Goal: Task Accomplishment & Management: Complete application form

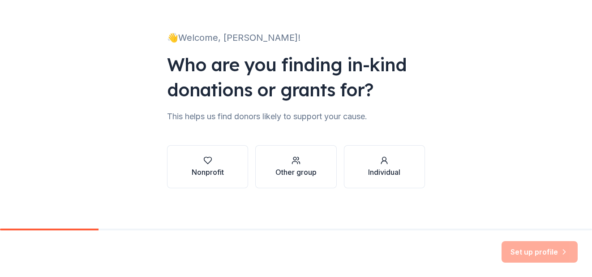
scroll to position [43, 0]
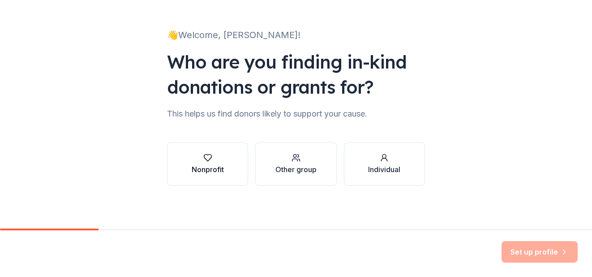
click at [213, 162] on div "button" at bounding box center [208, 157] width 32 height 9
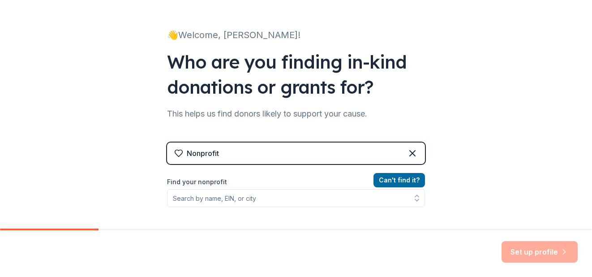
scroll to position [123, 0]
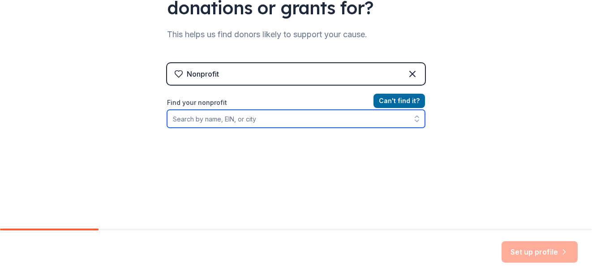
click at [219, 116] on input "Find your nonprofit" at bounding box center [296, 119] width 258 height 18
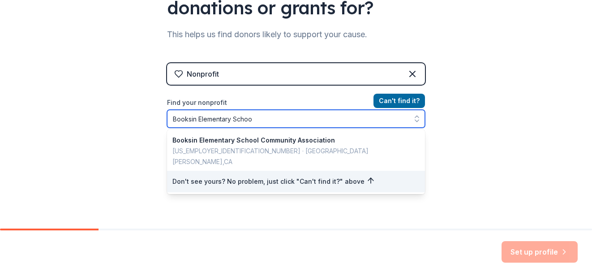
type input "[GEOGRAPHIC_DATA]"
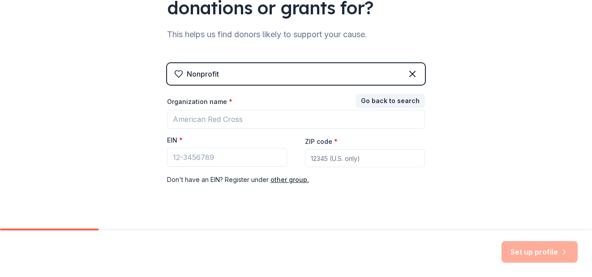
click at [255, 217] on div "👋 Welcome, [PERSON_NAME]! Who are you finding in-kind donations or grants for? …" at bounding box center [296, 61] width 287 height 369
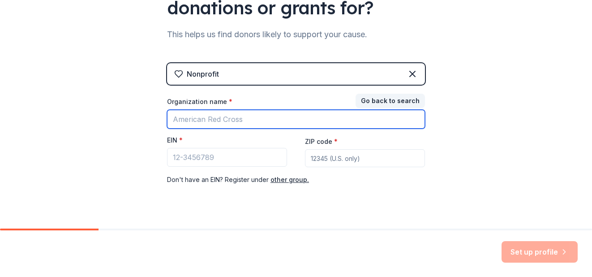
click at [228, 121] on input "Organization name *" at bounding box center [296, 119] width 258 height 19
click at [205, 120] on input "Booksin elementary" at bounding box center [296, 119] width 258 height 19
type input "Booksin Elementary"
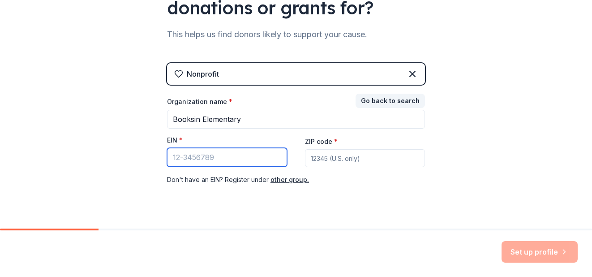
click at [201, 158] on input "EIN *" at bounding box center [227, 157] width 120 height 19
type input "[US_EMPLOYER_IDENTIFICATION_NUMBER]"
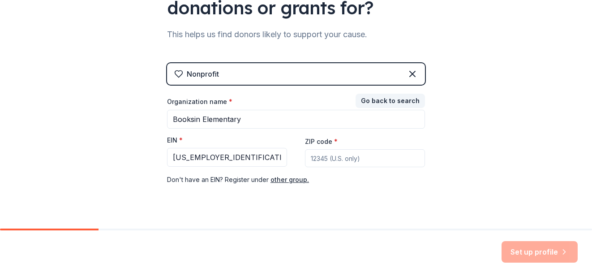
click at [318, 160] on input "ZIP code *" at bounding box center [365, 158] width 120 height 18
type input "95125"
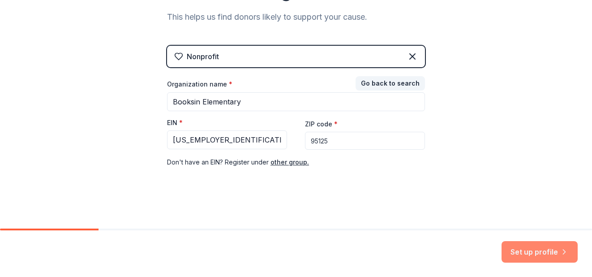
click at [519, 251] on button "Set up profile" at bounding box center [540, 252] width 76 height 22
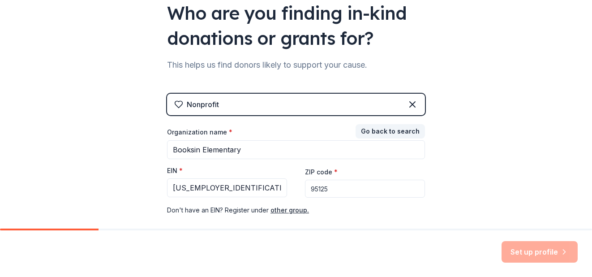
scroll to position [123, 0]
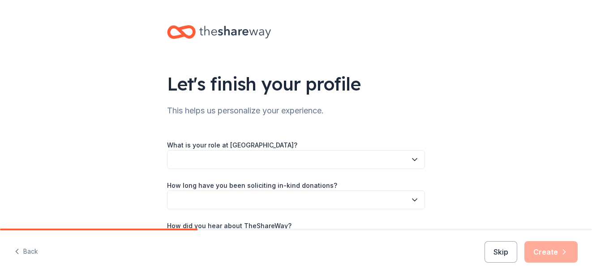
scroll to position [64, 0]
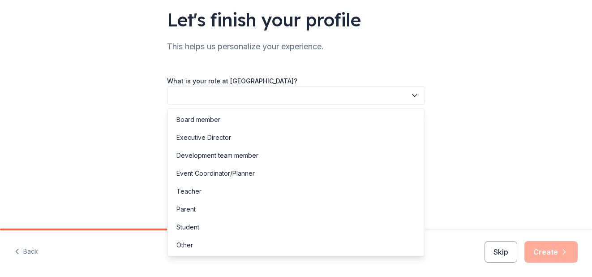
click at [345, 97] on button "button" at bounding box center [296, 95] width 258 height 19
click at [195, 245] on div "Other" at bounding box center [296, 245] width 254 height 18
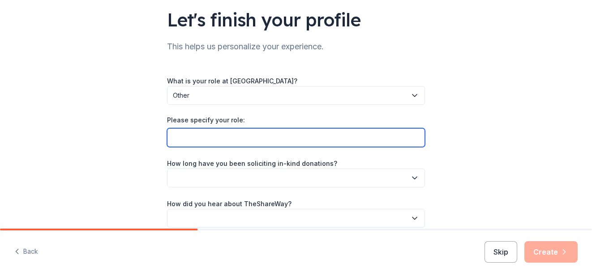
click at [210, 142] on input "Please specify your role:" at bounding box center [296, 137] width 258 height 19
type input "assistant principal"
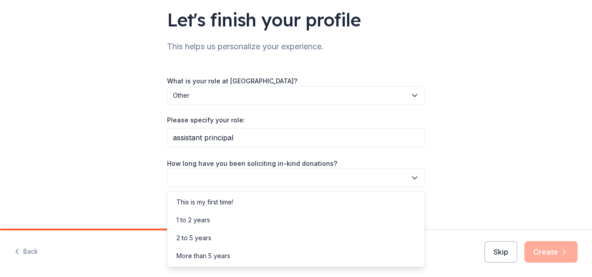
click at [219, 182] on button "button" at bounding box center [296, 177] width 258 height 19
click at [213, 197] on div "This is my first time!" at bounding box center [205, 202] width 57 height 11
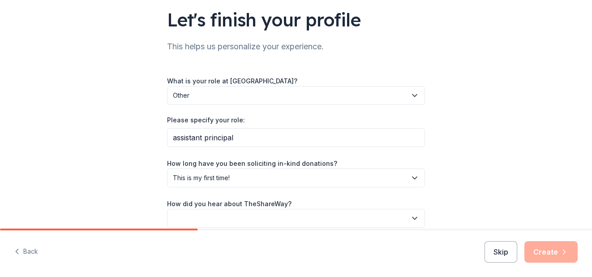
scroll to position [106, 0]
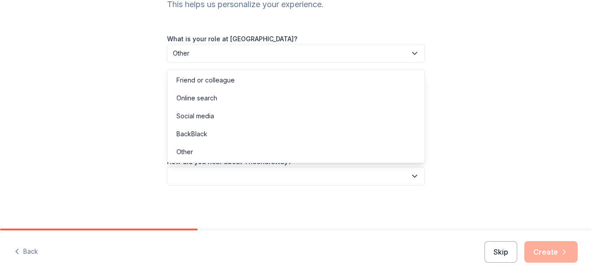
click at [202, 181] on button "button" at bounding box center [296, 176] width 258 height 19
click at [211, 101] on div "Online search" at bounding box center [197, 98] width 41 height 11
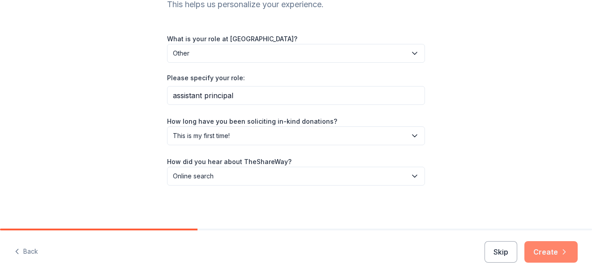
click at [543, 248] on button "Create" at bounding box center [551, 252] width 53 height 22
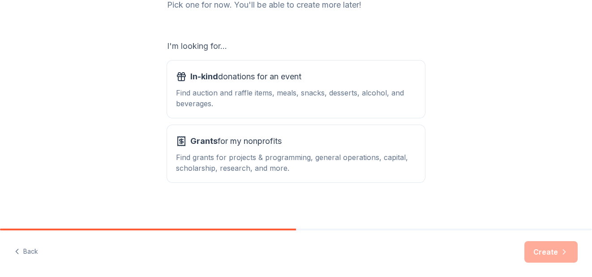
scroll to position [133, 0]
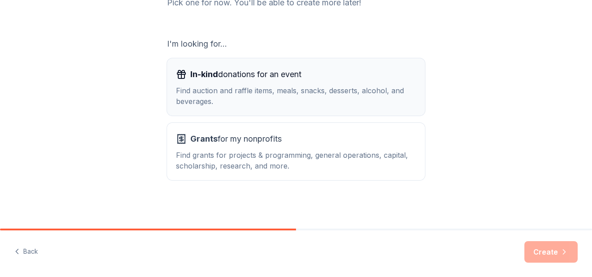
click at [397, 104] on div "Find auction and raffle items, meals, snacks, desserts, alcohol, and beverages." at bounding box center [296, 96] width 240 height 22
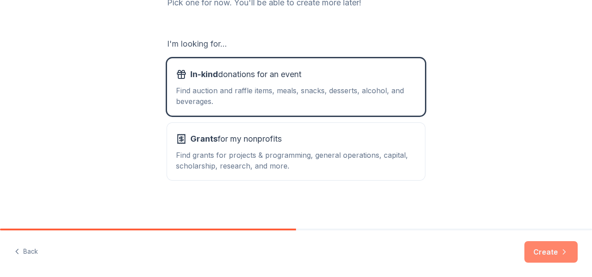
click at [543, 257] on button "Create" at bounding box center [551, 252] width 53 height 22
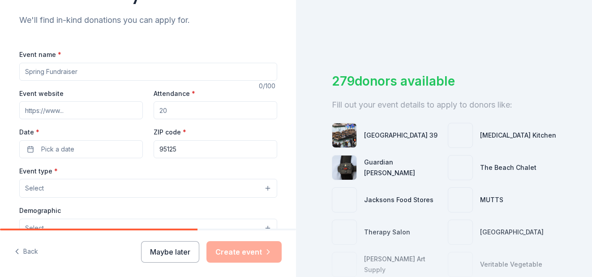
scroll to position [91, 0]
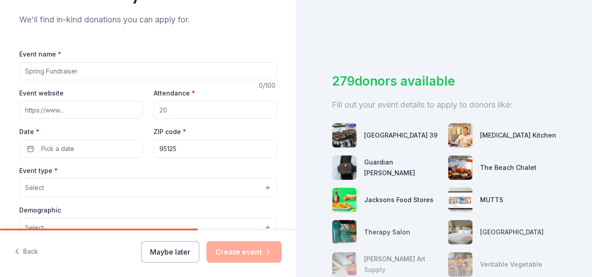
click at [58, 76] on input "Event name *" at bounding box center [148, 71] width 258 height 18
type input "S"
type input "T"
type input "A"
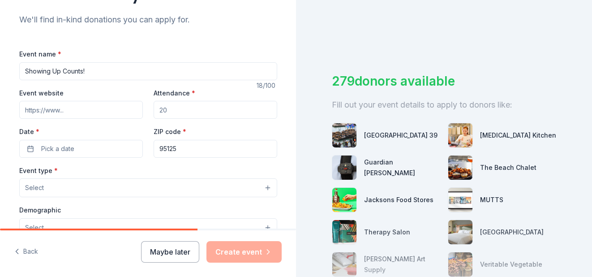
type input "Showing Up Counts!"
click at [46, 110] on input "Event website" at bounding box center [81, 110] width 124 height 18
paste input "https://booksin.sjusd.org/"
type input "https://booksin.sjusd.org/"
click at [168, 108] on input "Attendance *" at bounding box center [216, 110] width 124 height 18
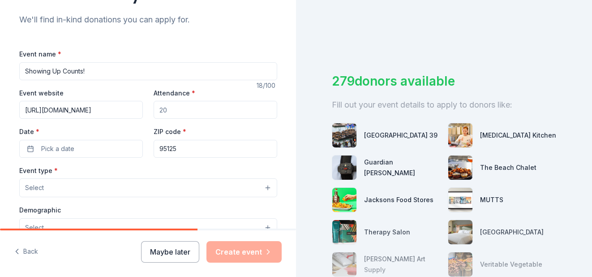
click at [173, 108] on input "Attendance *" at bounding box center [216, 110] width 124 height 18
type input "730"
click at [76, 147] on button "Pick a date" at bounding box center [81, 149] width 124 height 18
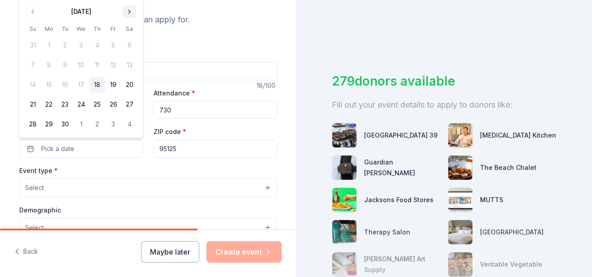
click at [129, 13] on button "Go to next month" at bounding box center [129, 11] width 13 height 13
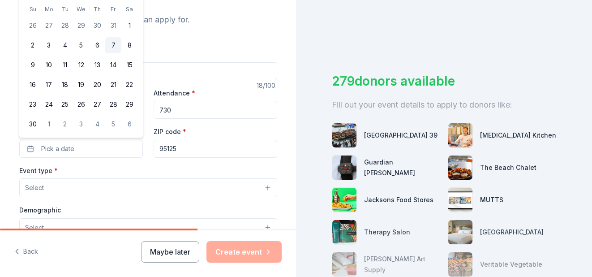
click at [112, 47] on button "7" at bounding box center [113, 45] width 16 height 16
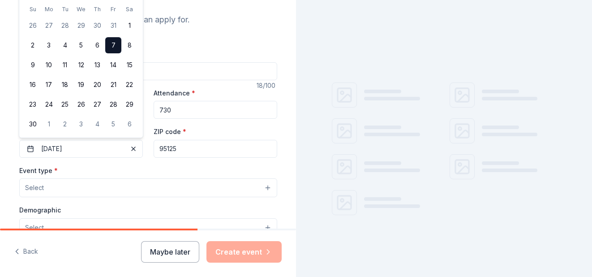
click at [121, 173] on div "Event type * Select" at bounding box center [148, 181] width 258 height 33
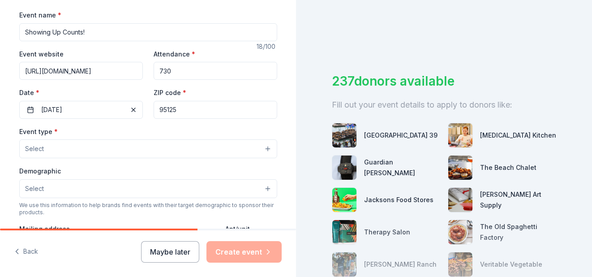
scroll to position [131, 0]
click at [108, 138] on button "Select" at bounding box center [148, 147] width 258 height 19
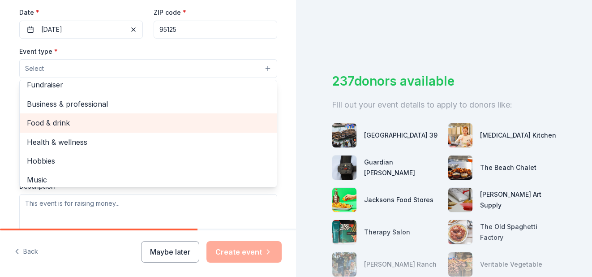
scroll to position [0, 0]
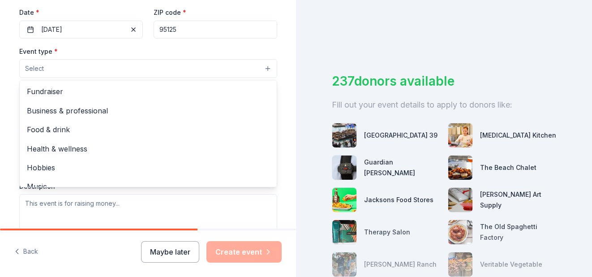
click at [103, 58] on div "Event type * Select Fundraiser Business & professional Food & drink Health & we…" at bounding box center [148, 62] width 258 height 33
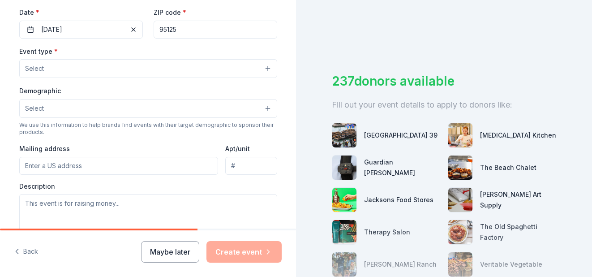
click at [93, 60] on button "Select" at bounding box center [148, 68] width 258 height 19
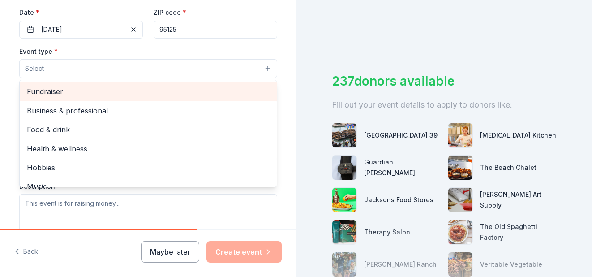
click at [65, 91] on span "Fundraiser" at bounding box center [148, 92] width 243 height 12
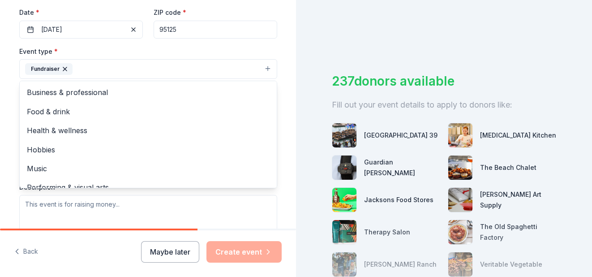
click at [91, 50] on div "Event type * Fundraiser Business & professional Food & drink Health & wellness …" at bounding box center [148, 63] width 258 height 34
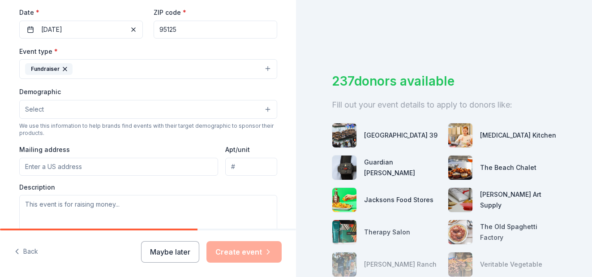
click at [54, 108] on button "Select" at bounding box center [148, 109] width 258 height 19
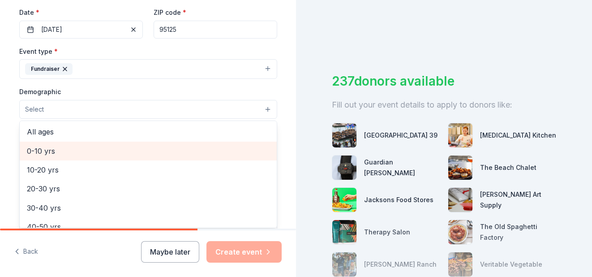
scroll to position [58, 0]
click at [48, 155] on span "0-10 yrs" at bounding box center [148, 151] width 243 height 12
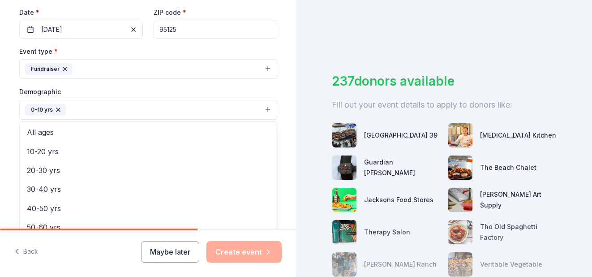
click at [100, 75] on div "Event type * Fundraiser Demographic 0-10 yrs All genders Mostly men Mostly wome…" at bounding box center [148, 141] width 258 height 190
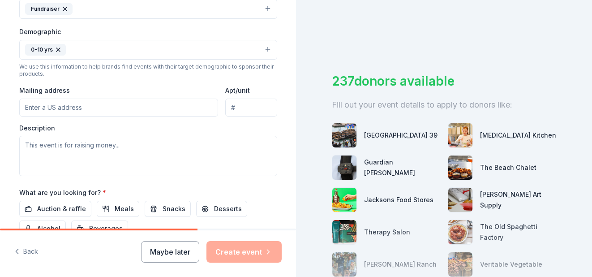
scroll to position [271, 0]
click at [54, 102] on input "Mailing address" at bounding box center [118, 107] width 199 height 18
type input "1590 Dry Creek Rd."
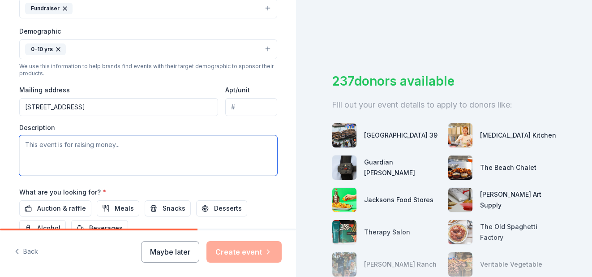
click at [110, 159] on textarea at bounding box center [148, 155] width 258 height 40
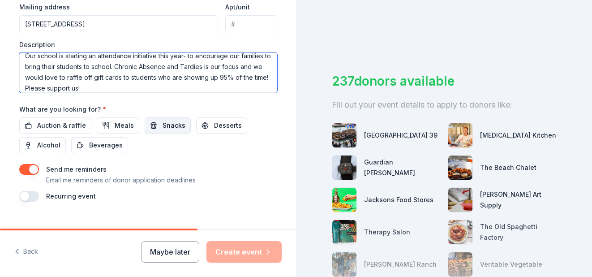
scroll to position [370, 0]
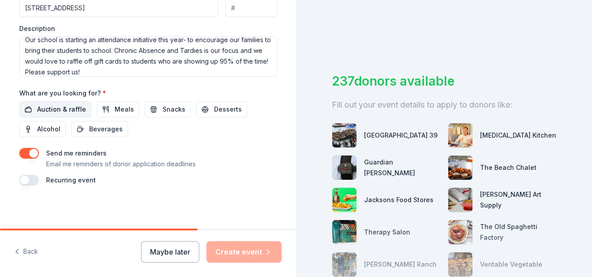
click at [54, 112] on span "Auction & raffle" at bounding box center [61, 109] width 49 height 11
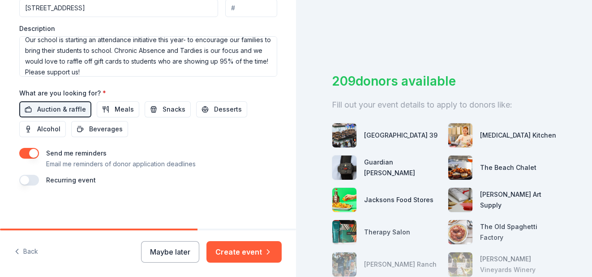
click at [23, 155] on button "button" at bounding box center [29, 153] width 20 height 11
click at [35, 181] on button "button" at bounding box center [29, 180] width 20 height 11
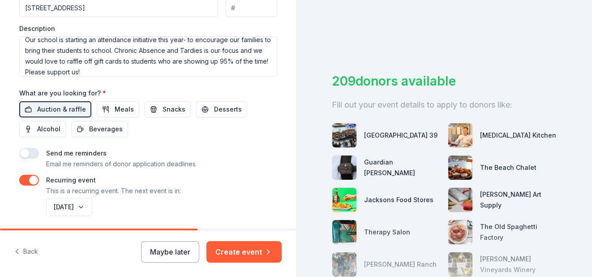
scroll to position [402, 0]
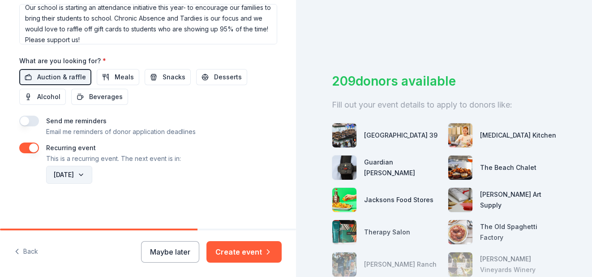
click at [92, 177] on button "November 2026" at bounding box center [69, 175] width 46 height 18
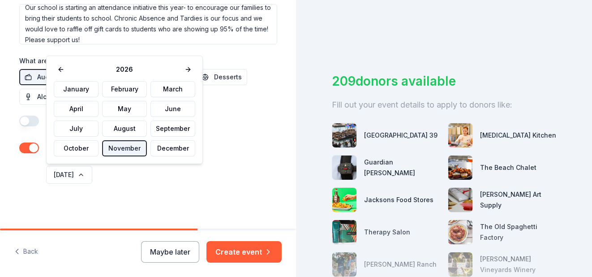
drag, startPoint x: 165, startPoint y: 149, endPoint x: 125, endPoint y: 143, distance: 39.9
click at [124, 165] on body "Tell us about your event. We'll find in-kind donations you can apply for. Event…" at bounding box center [296, 138] width 592 height 277
click at [65, 69] on button at bounding box center [61, 69] width 14 height 13
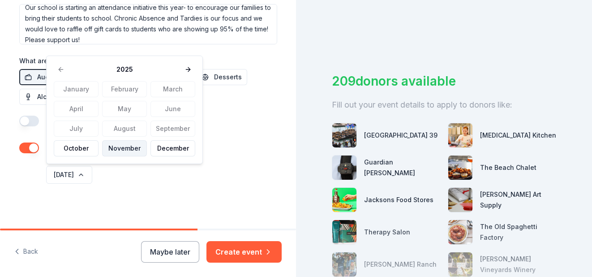
click at [112, 146] on button "November" at bounding box center [124, 148] width 45 height 16
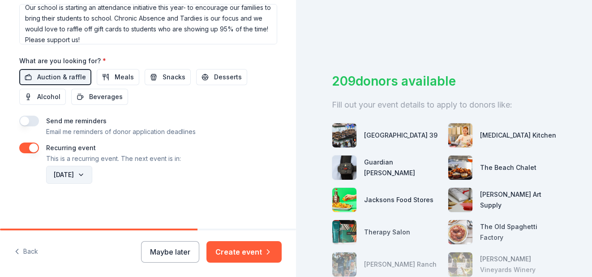
click at [92, 173] on button "November 2025" at bounding box center [69, 175] width 46 height 18
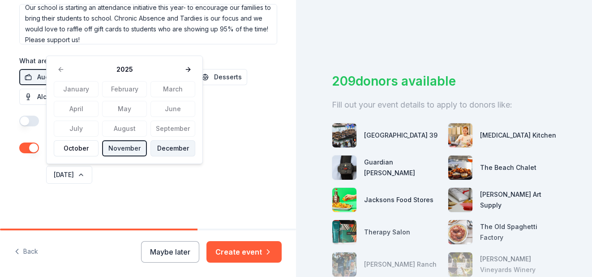
click at [166, 155] on button "December" at bounding box center [173, 148] width 45 height 16
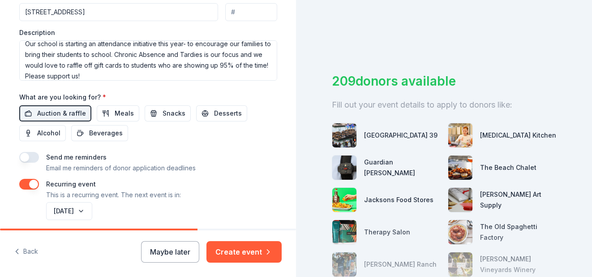
scroll to position [360, 0]
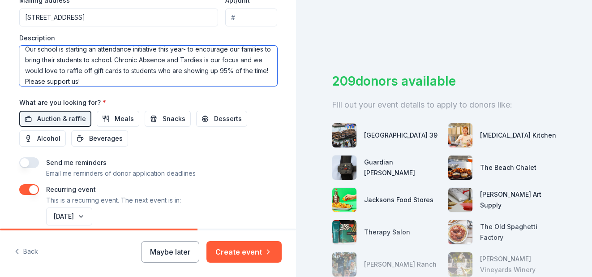
click at [99, 49] on textarea "Our school is starting an attendance initiative this year- to encourage our fam…" at bounding box center [148, 66] width 258 height 40
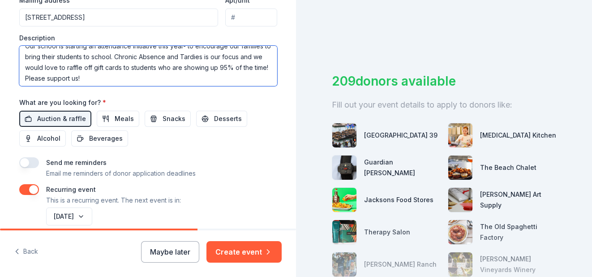
click at [64, 66] on textarea "Our school is starting an attendance initiative this year- to encourage our fam…" at bounding box center [148, 66] width 258 height 40
click at [124, 68] on textarea "Our school is starting an attendance initiative this year- to encourage our fam…" at bounding box center [148, 66] width 258 height 40
click at [144, 82] on textarea "Our school is starting an attendance initiative this year- to encourage our fam…" at bounding box center [148, 66] width 258 height 40
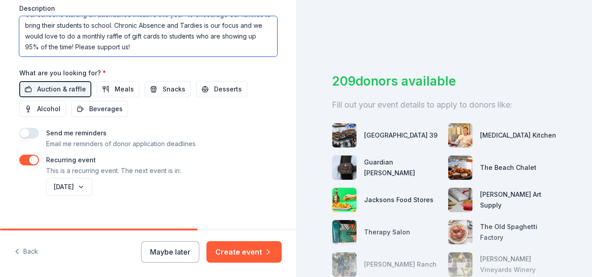
scroll to position [402, 0]
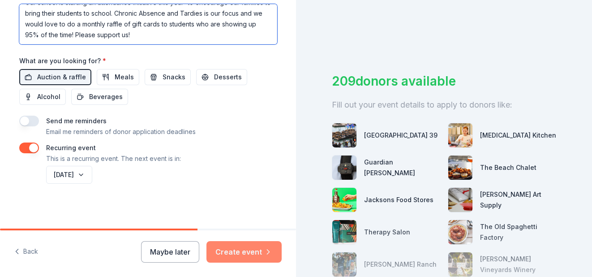
type textarea "Our school is starting an attendance initiative this year- to encourage our fam…"
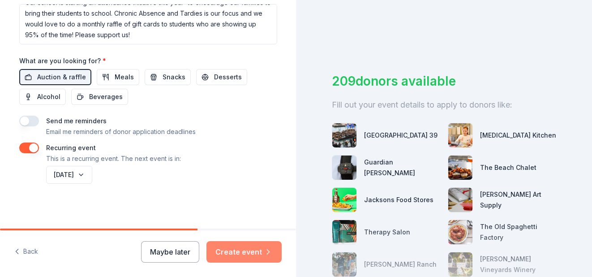
click at [229, 252] on button "Create event" at bounding box center [244, 252] width 75 height 22
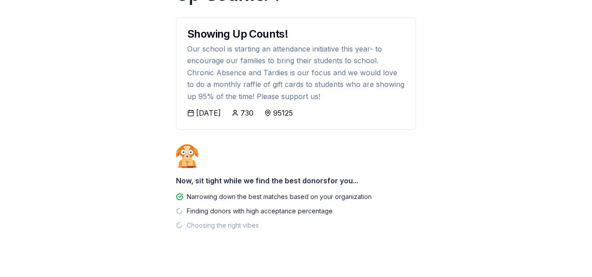
scroll to position [113, 0]
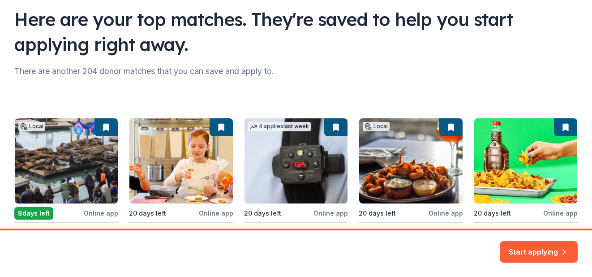
scroll to position [148, 0]
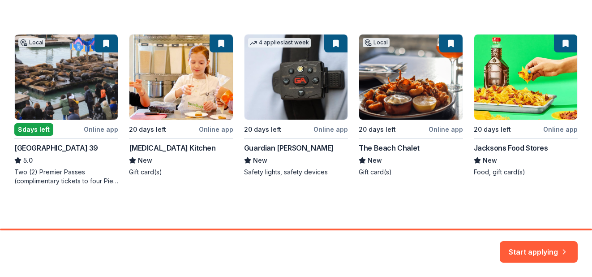
click at [176, 89] on div "Local 8 days left Online app San Francisco Pier 39 5.0 Two (2) Premier Passes (…" at bounding box center [296, 109] width 564 height 151
click at [222, 46] on div "Local 8 days left Online app San Francisco Pier 39 5.0 Two (2) Premier Passes (…" at bounding box center [296, 109] width 564 height 151
click at [531, 241] on button "Start applying" at bounding box center [539, 247] width 78 height 22
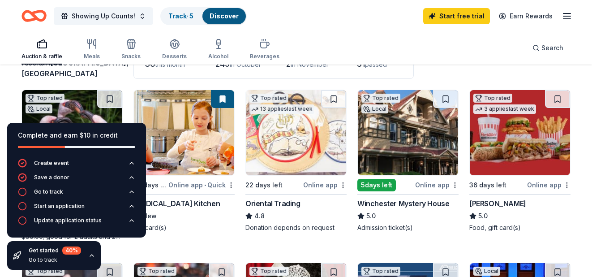
scroll to position [73, 0]
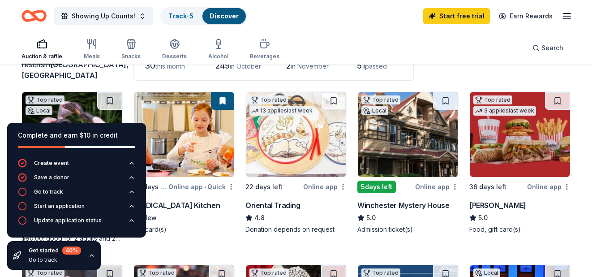
click at [431, 186] on div "Online app" at bounding box center [436, 186] width 43 height 11
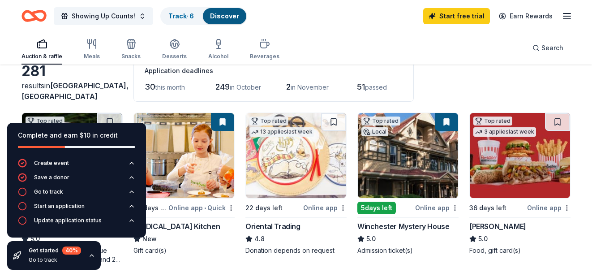
scroll to position [50, 0]
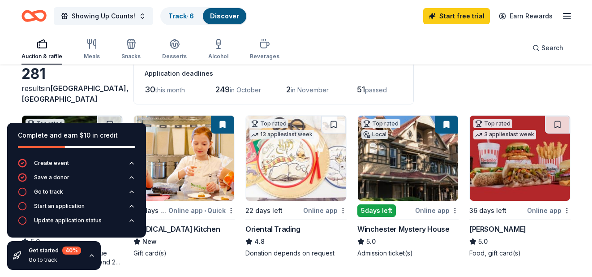
click at [412, 149] on img at bounding box center [408, 158] width 100 height 85
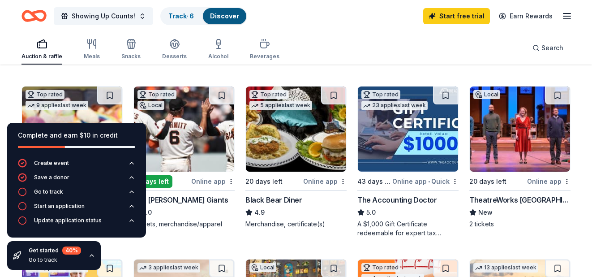
scroll to position [236, 0]
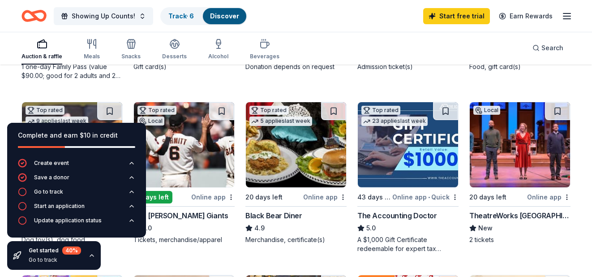
click at [205, 116] on img at bounding box center [184, 144] width 100 height 85
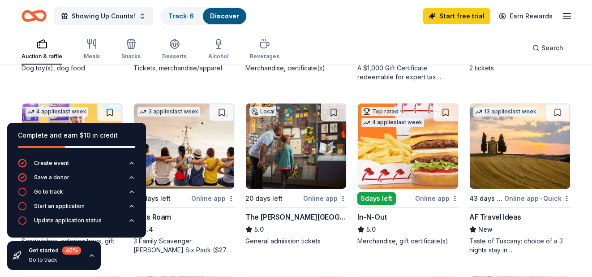
scroll to position [399, 0]
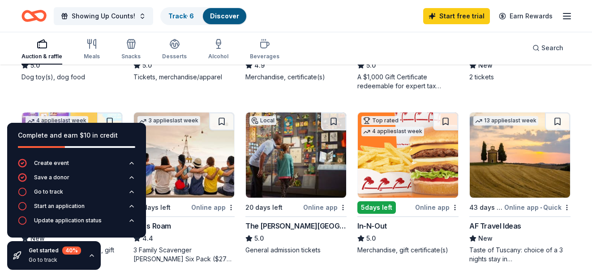
click at [404, 139] on img at bounding box center [408, 154] width 100 height 85
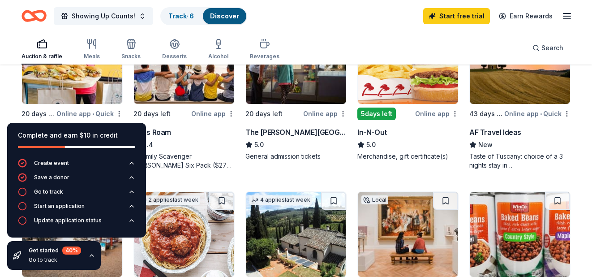
scroll to position [481, 0]
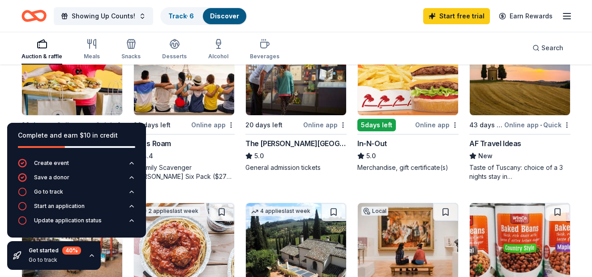
click at [60, 72] on img at bounding box center [72, 72] width 100 height 85
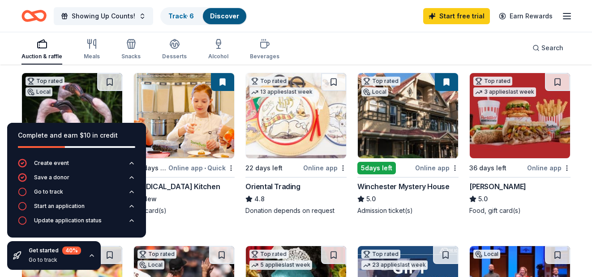
scroll to position [92, 0]
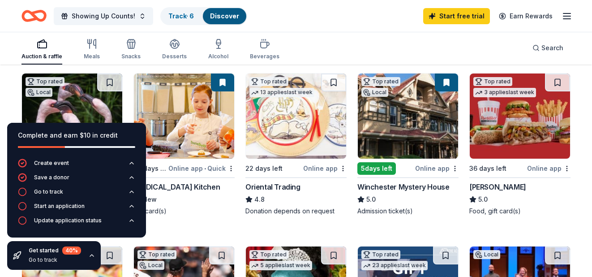
click at [181, 107] on img at bounding box center [184, 115] width 100 height 85
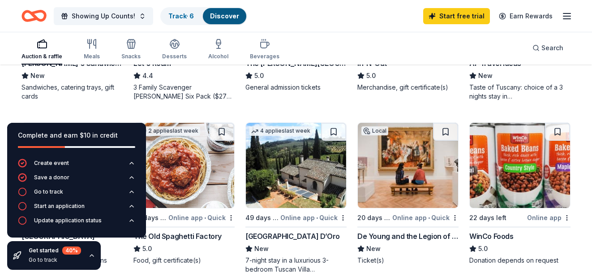
scroll to position [562, 0]
click at [180, 172] on img at bounding box center [184, 164] width 100 height 85
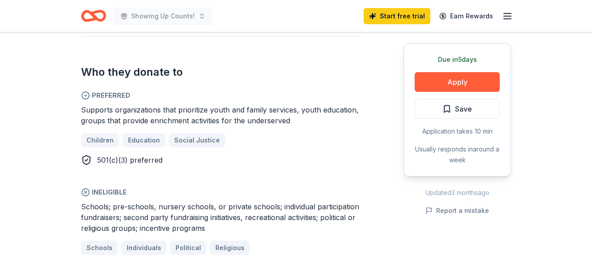
scroll to position [490, 0]
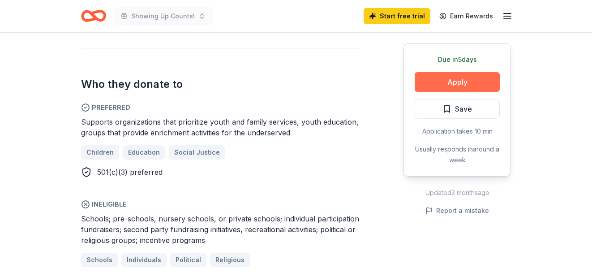
click at [445, 83] on button "Apply" at bounding box center [457, 82] width 85 height 20
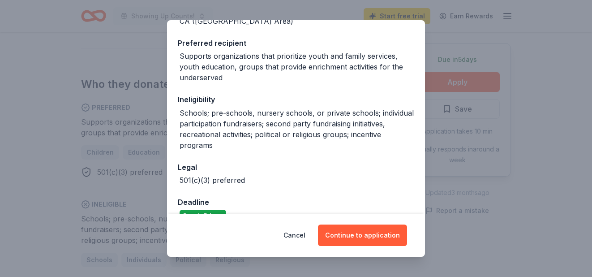
scroll to position [146, 0]
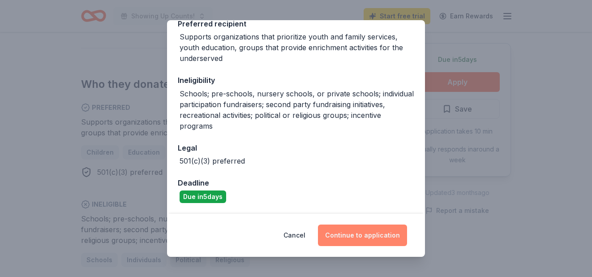
click at [382, 235] on button "Continue to application" at bounding box center [362, 235] width 89 height 22
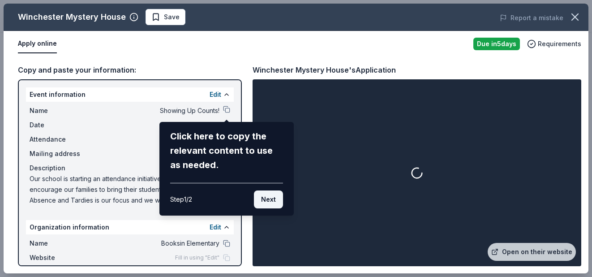
click at [268, 199] on button "Next" at bounding box center [268, 199] width 29 height 18
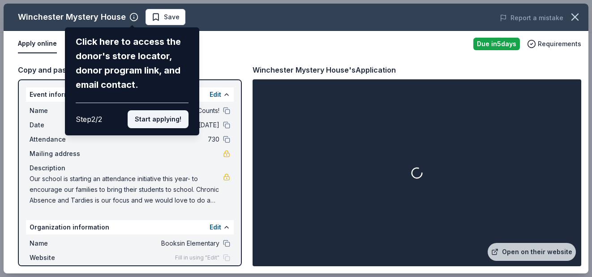
click at [155, 121] on button "Start applying!" at bounding box center [158, 119] width 61 height 18
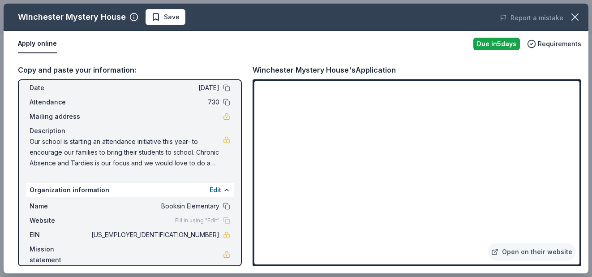
scroll to position [0, 0]
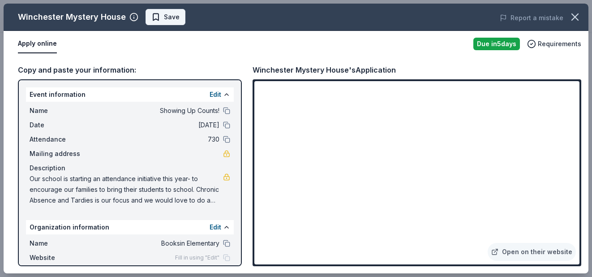
click at [155, 17] on span "Save" at bounding box center [165, 17] width 28 height 11
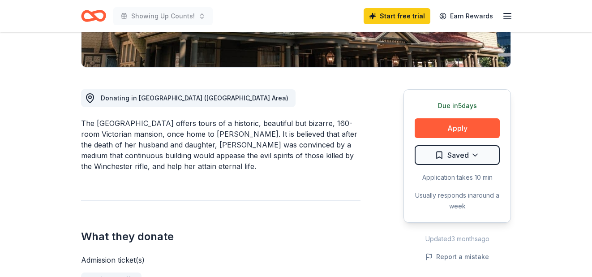
scroll to position [164, 0]
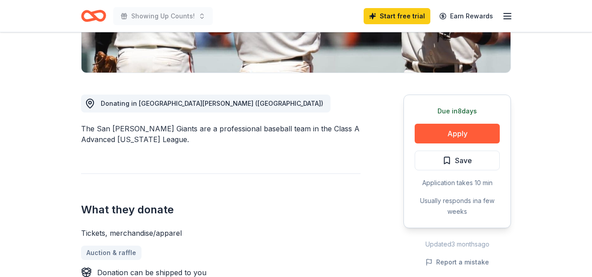
scroll to position [200, 0]
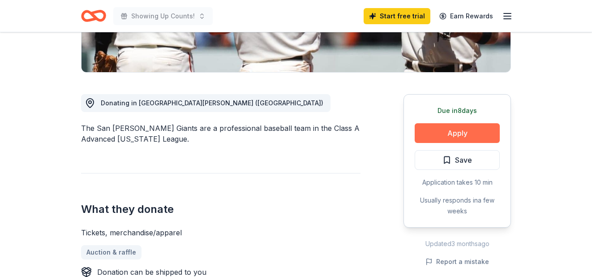
click at [460, 133] on button "Apply" at bounding box center [457, 133] width 85 height 20
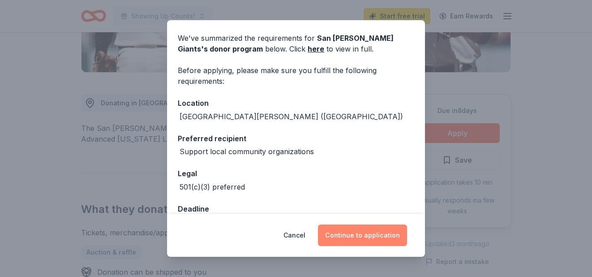
scroll to position [32, 0]
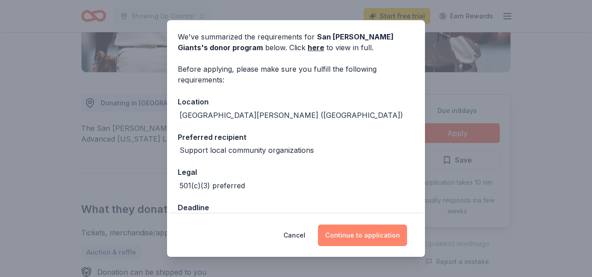
click at [340, 233] on button "Continue to application" at bounding box center [362, 235] width 89 height 22
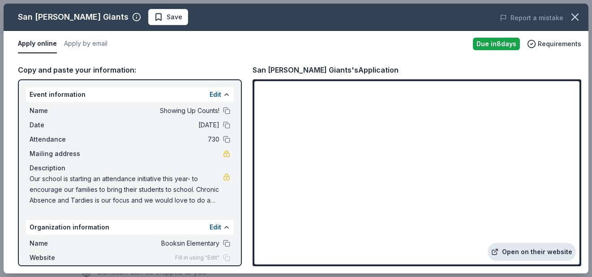
click at [529, 254] on link "Open on their website" at bounding box center [532, 252] width 88 height 18
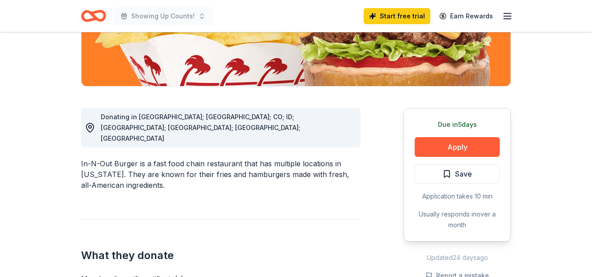
scroll to position [194, 0]
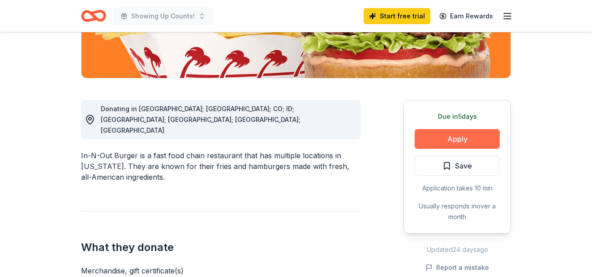
click at [463, 136] on button "Apply" at bounding box center [457, 139] width 85 height 20
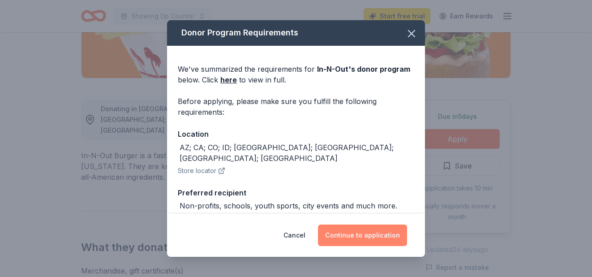
click at [353, 239] on button "Continue to application" at bounding box center [362, 235] width 89 height 22
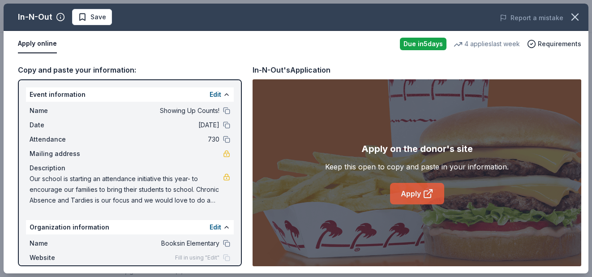
click at [412, 195] on link "Apply" at bounding box center [417, 194] width 54 height 22
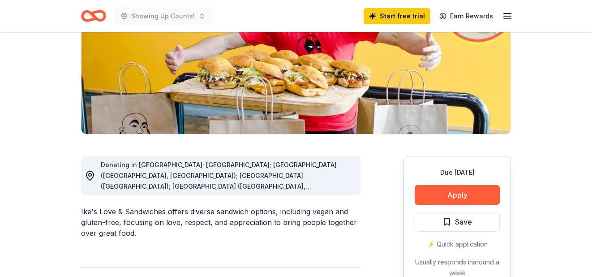
scroll to position [224, 0]
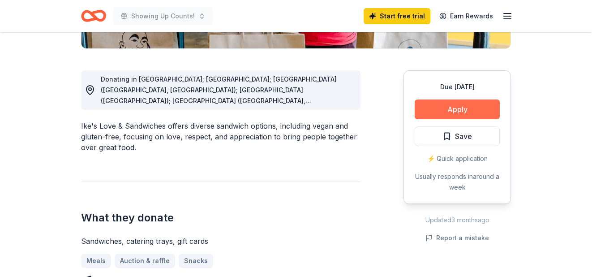
click at [442, 111] on button "Apply" at bounding box center [457, 109] width 85 height 20
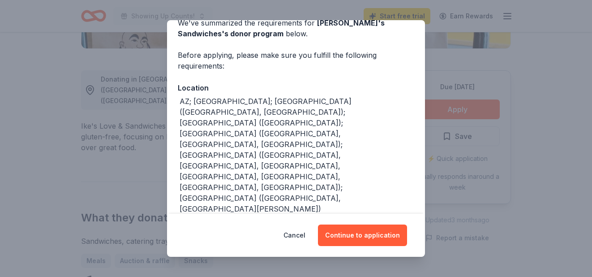
scroll to position [54, 0]
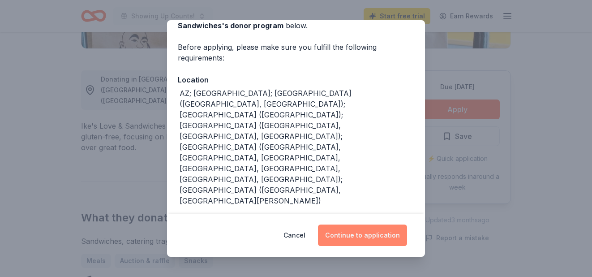
click at [339, 233] on button "Continue to application" at bounding box center [362, 235] width 89 height 22
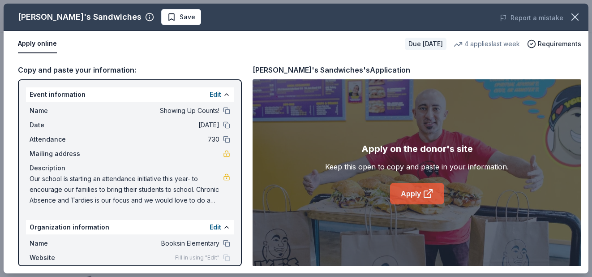
click at [414, 196] on link "Apply" at bounding box center [417, 194] width 54 height 22
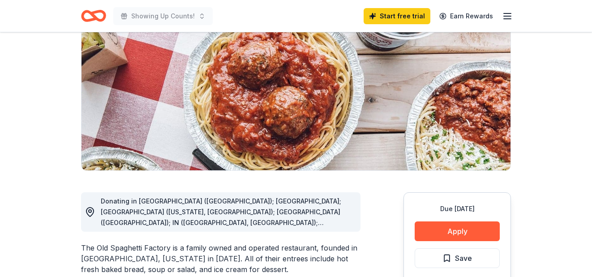
scroll to position [219, 0]
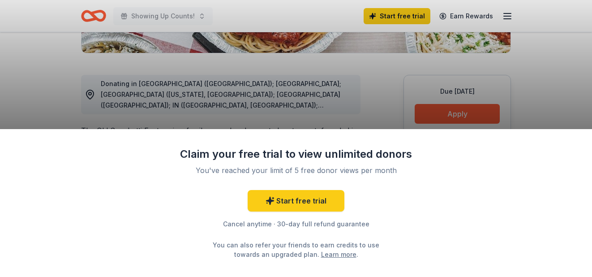
click at [458, 110] on div "Claim your free trial to view unlimited donors You've reached your limit of 5 f…" at bounding box center [296, 138] width 592 height 277
click at [450, 114] on div "Claim your free trial to view unlimited donors You've reached your limit of 5 f…" at bounding box center [296, 138] width 592 height 277
click at [388, 112] on div "Claim your free trial to view unlimited donors You've reached your limit of 5 f…" at bounding box center [296, 138] width 592 height 277
